Goal: Information Seeking & Learning: Learn about a topic

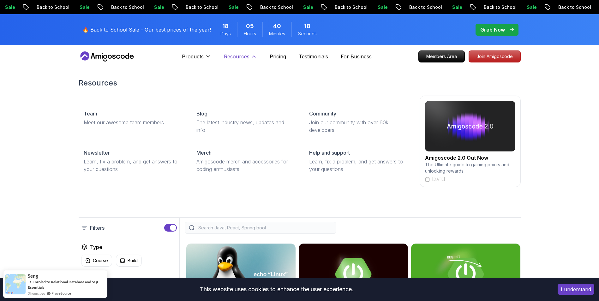
click at [241, 54] on p "Resources" at bounding box center [237, 57] width 26 height 8
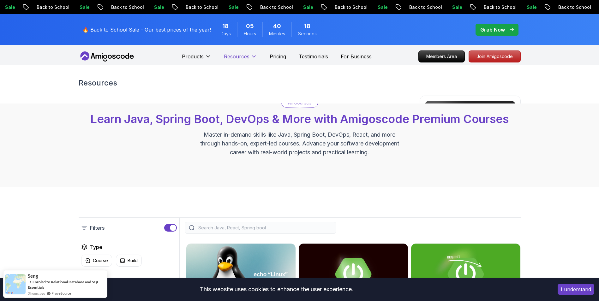
click at [241, 54] on p "Resources" at bounding box center [237, 57] width 26 height 8
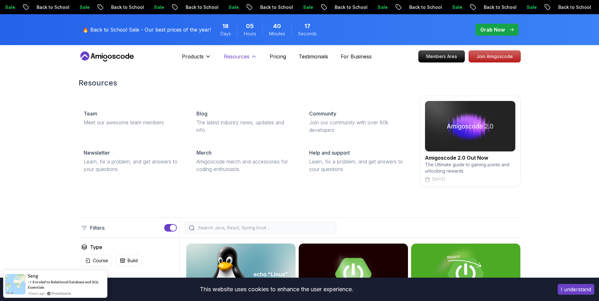
click at [241, 54] on p "Resources" at bounding box center [237, 57] width 26 height 8
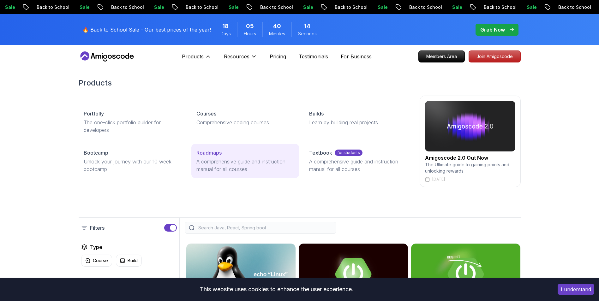
click at [222, 165] on p "A comprehensive guide and instruction manual for all courses" at bounding box center [245, 165] width 98 height 15
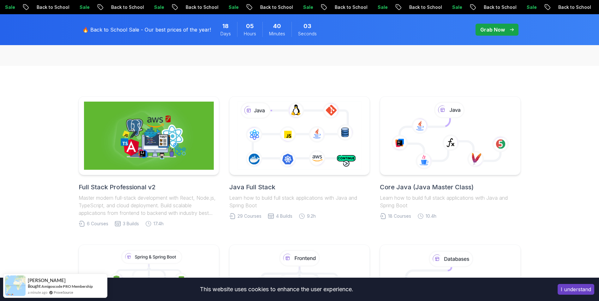
scroll to position [111, 0]
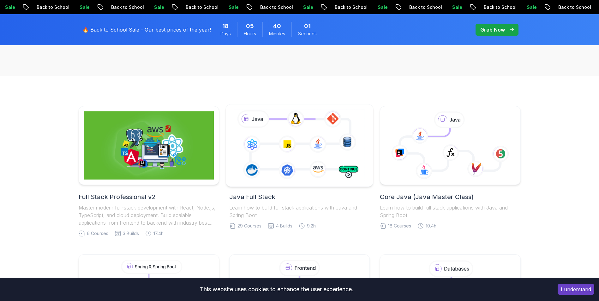
click at [343, 146] on icon at bounding box center [300, 145] width 134 height 74
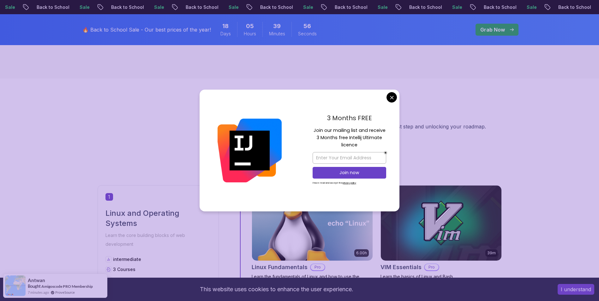
scroll to position [114, 0]
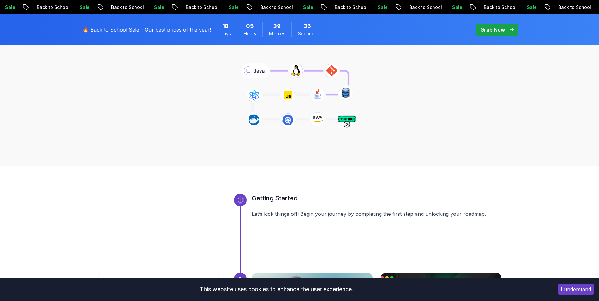
scroll to position [95, 0]
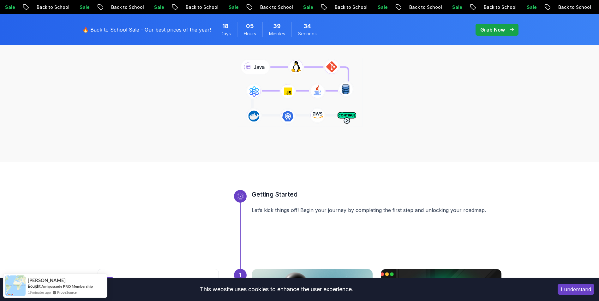
click at [347, 118] on icon at bounding box center [299, 92] width 128 height 71
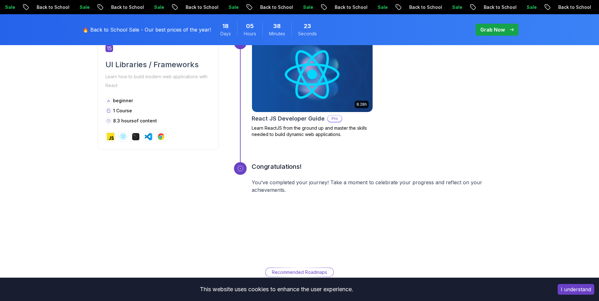
scroll to position [2692, 0]
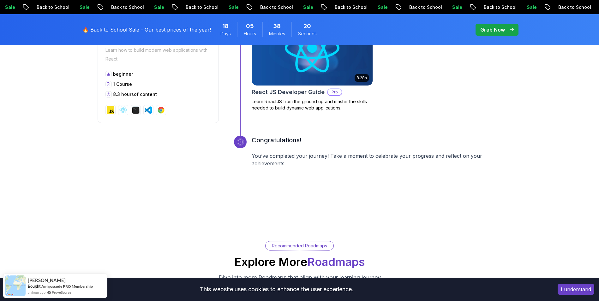
drag, startPoint x: 399, startPoint y: 175, endPoint x: 424, endPoint y: 188, distance: 28.0
drag, startPoint x: 597, startPoint y: 191, endPoint x: 596, endPoint y: 201, distance: 9.9
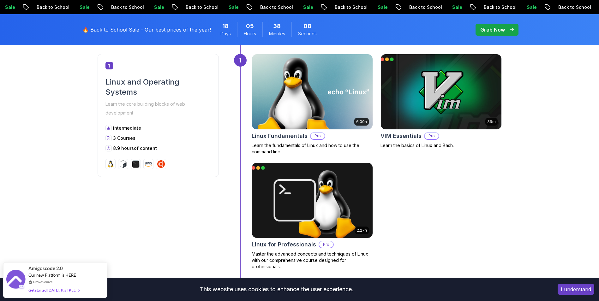
scroll to position [0, 0]
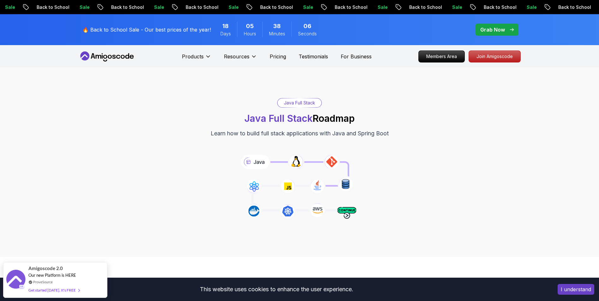
click at [348, 212] on icon at bounding box center [299, 187] width 128 height 71
click at [348, 213] on icon at bounding box center [299, 187] width 128 height 71
click at [350, 216] on icon at bounding box center [299, 187] width 128 height 71
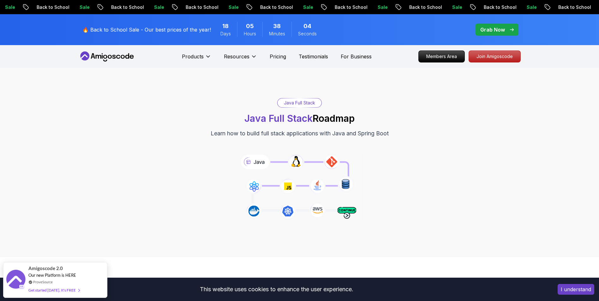
click at [307, 105] on div "Java Full Stack" at bounding box center [300, 103] width 44 height 9
click at [304, 126] on div "Java Full Stack Java Full Stack Roadmap Learn how to build full stack applicati…" at bounding box center [300, 118] width 442 height 40
click at [400, 131] on div "Java Full Stack Java Full Stack Roadmap Learn how to build full stack applicati…" at bounding box center [300, 118] width 442 height 40
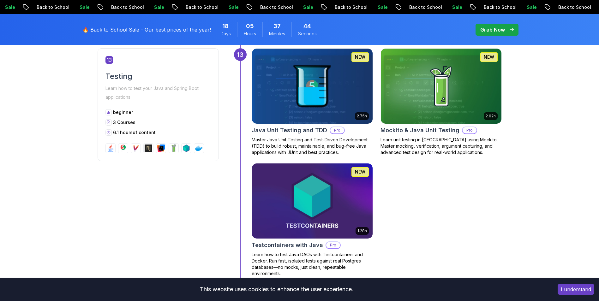
scroll to position [2110, 0]
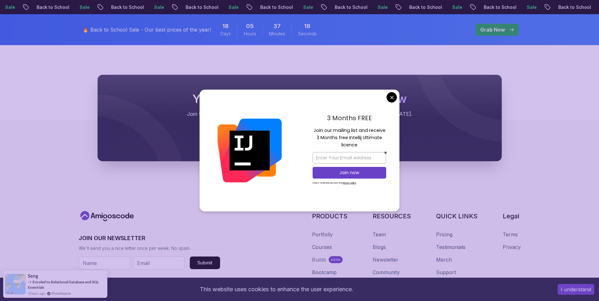
scroll to position [1722, 0]
